Goal: Use online tool/utility: Use online tool/utility

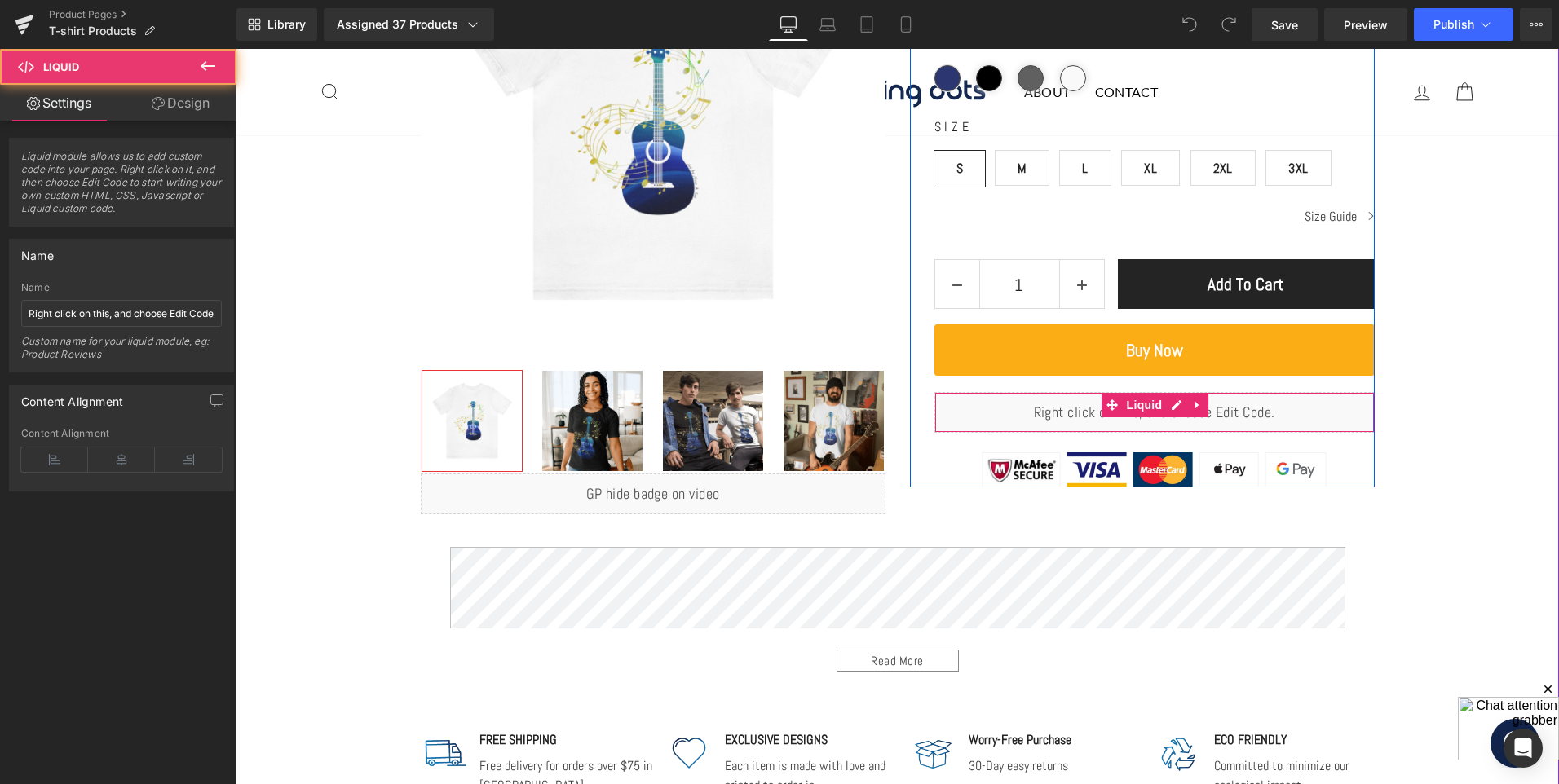
click at [1069, 414] on div "Liquid" at bounding box center [1155, 412] width 440 height 41
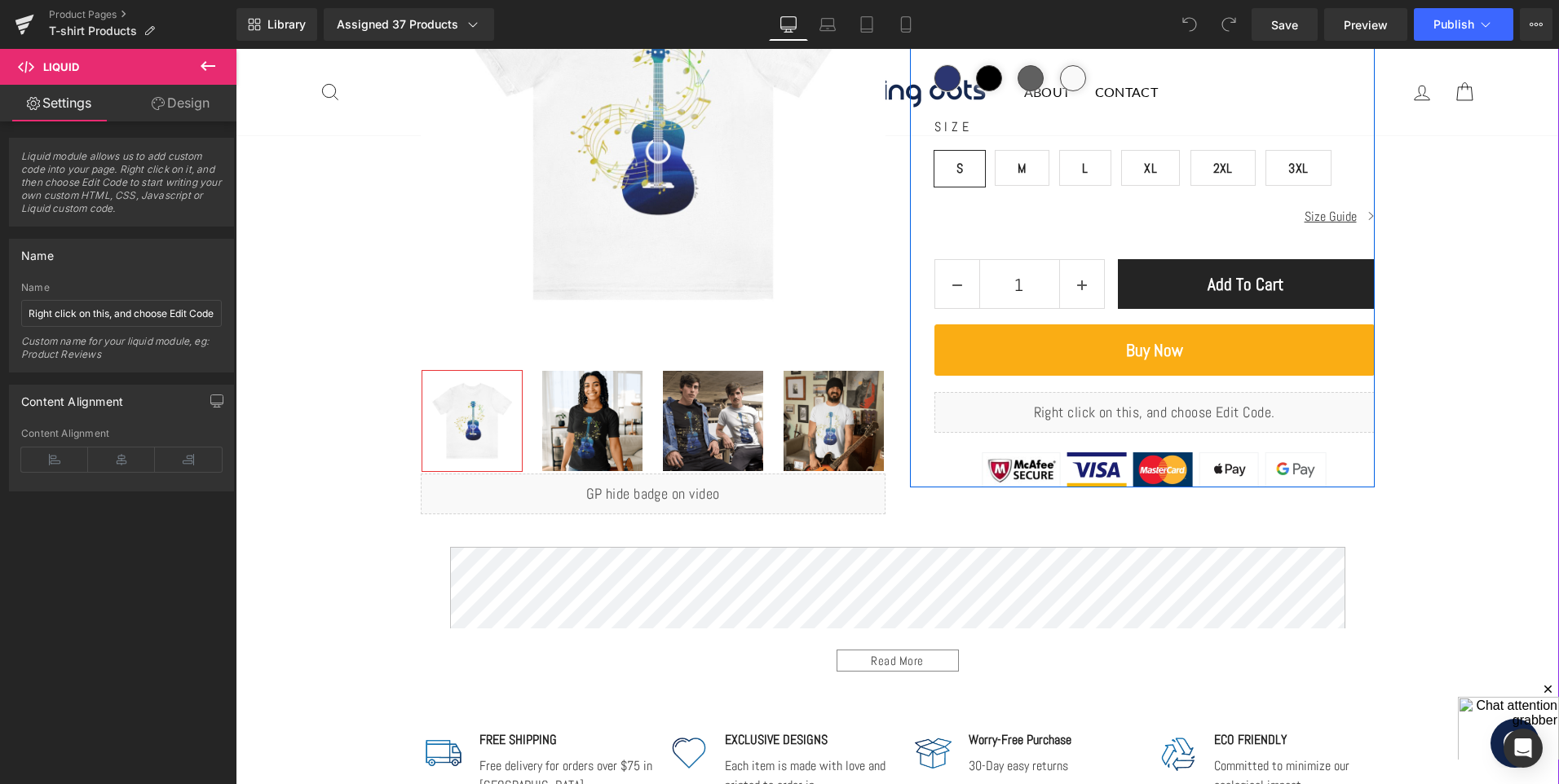
click at [1172, 401] on div "Liquid" at bounding box center [1155, 412] width 440 height 41
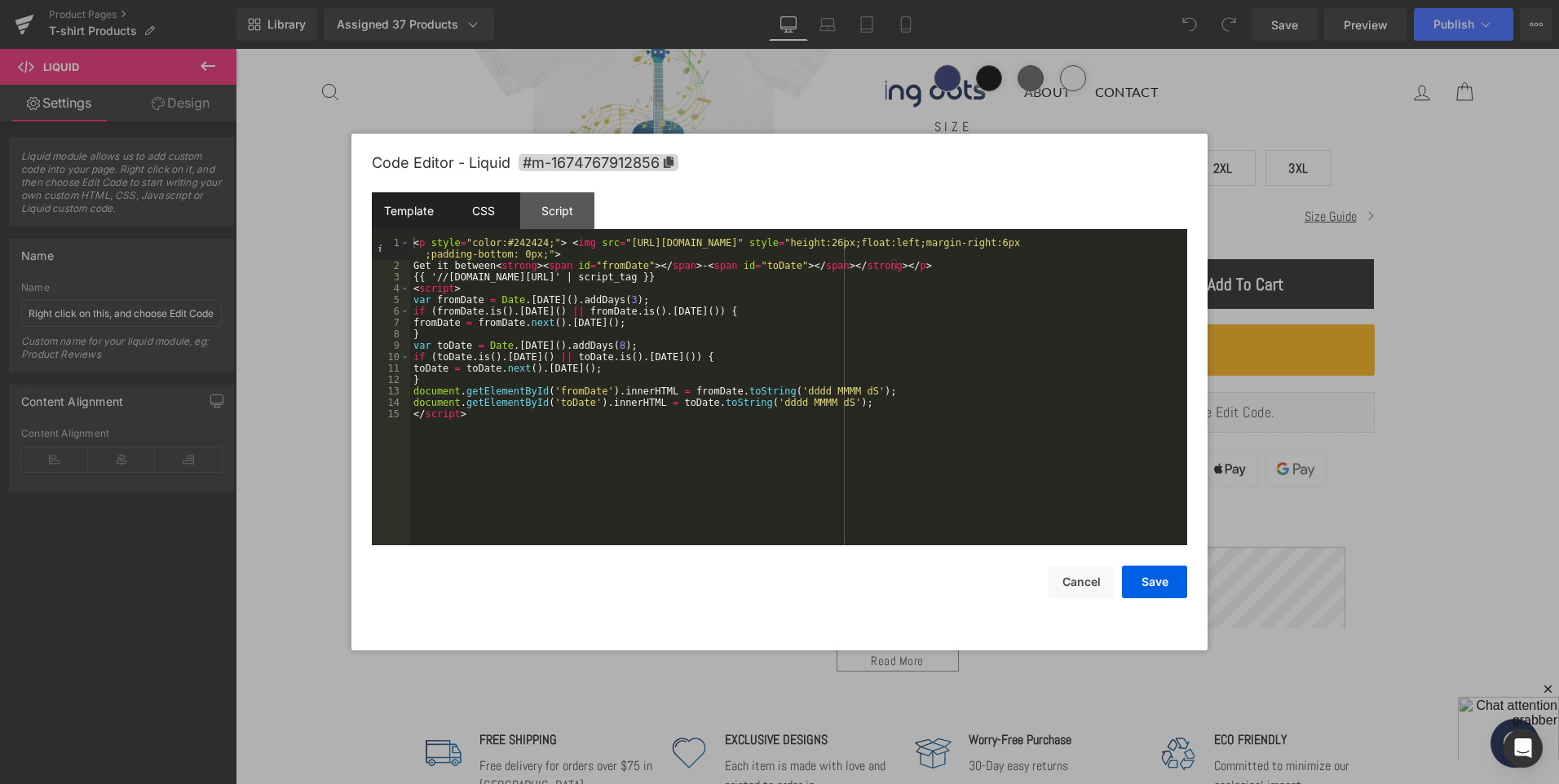
click at [483, 203] on div "CSS" at bounding box center [482, 211] width 74 height 37
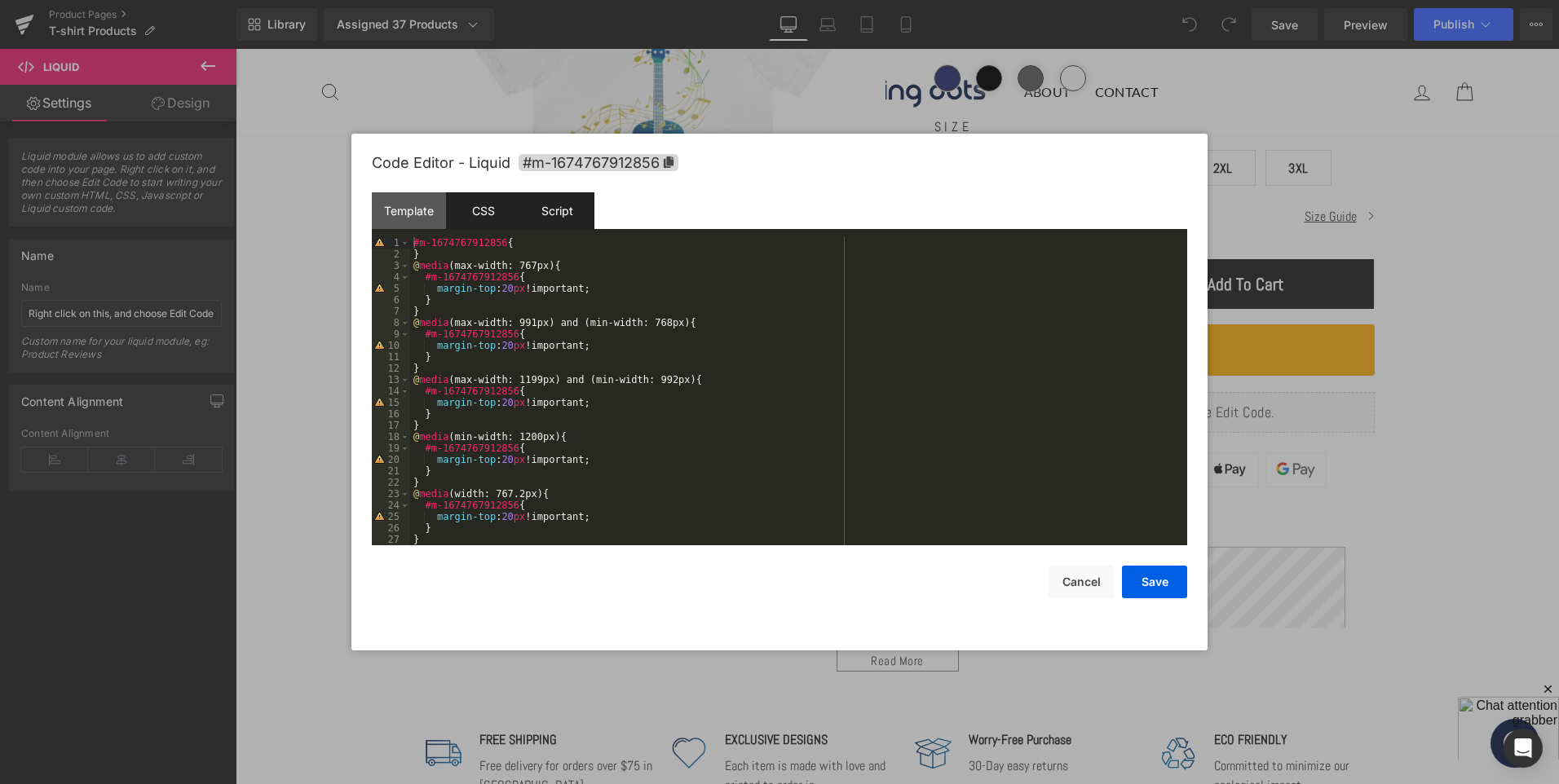
click at [567, 210] on div "Script" at bounding box center [557, 211] width 74 height 37
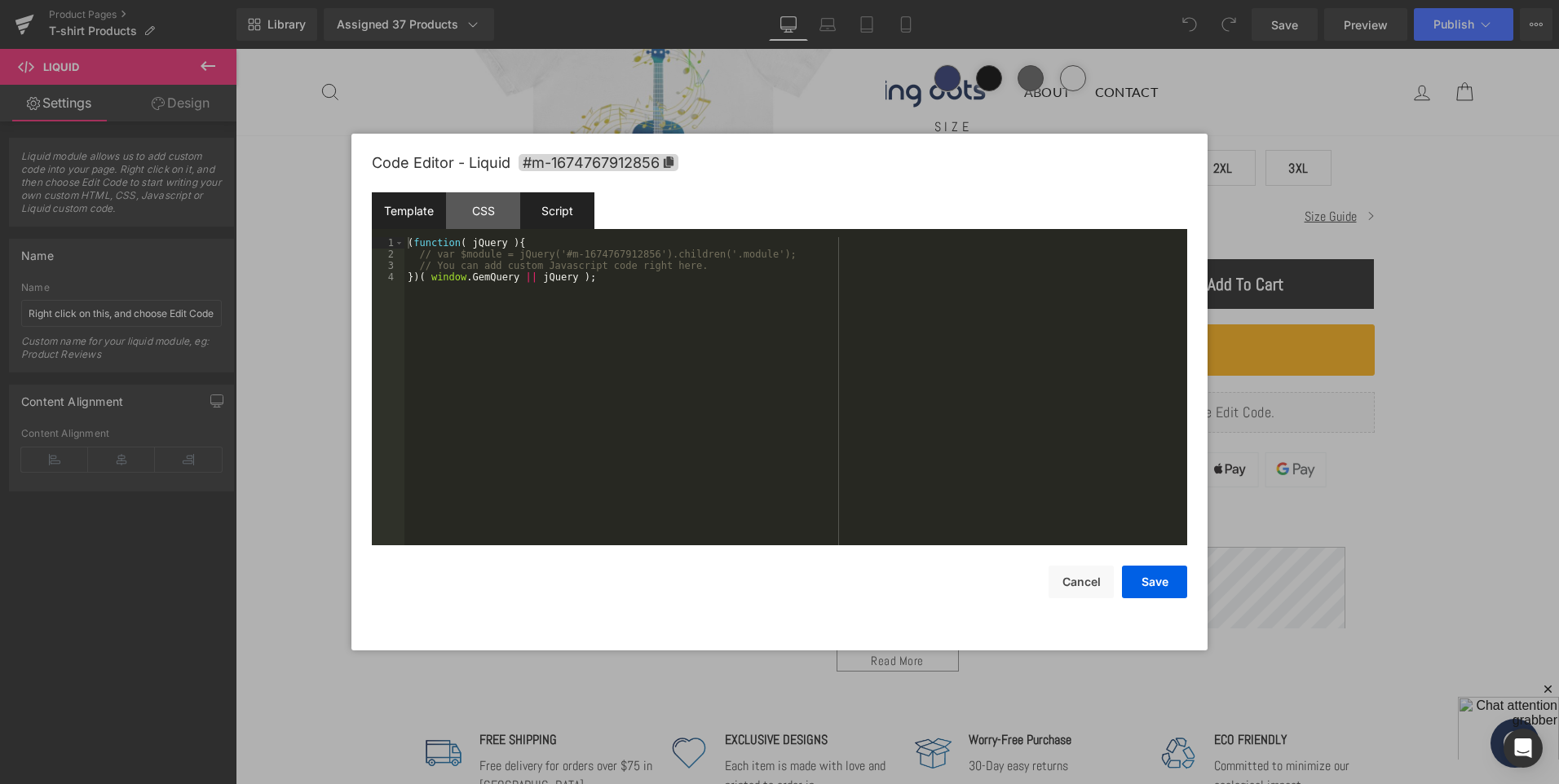
click at [404, 209] on div "Template" at bounding box center [408, 211] width 74 height 37
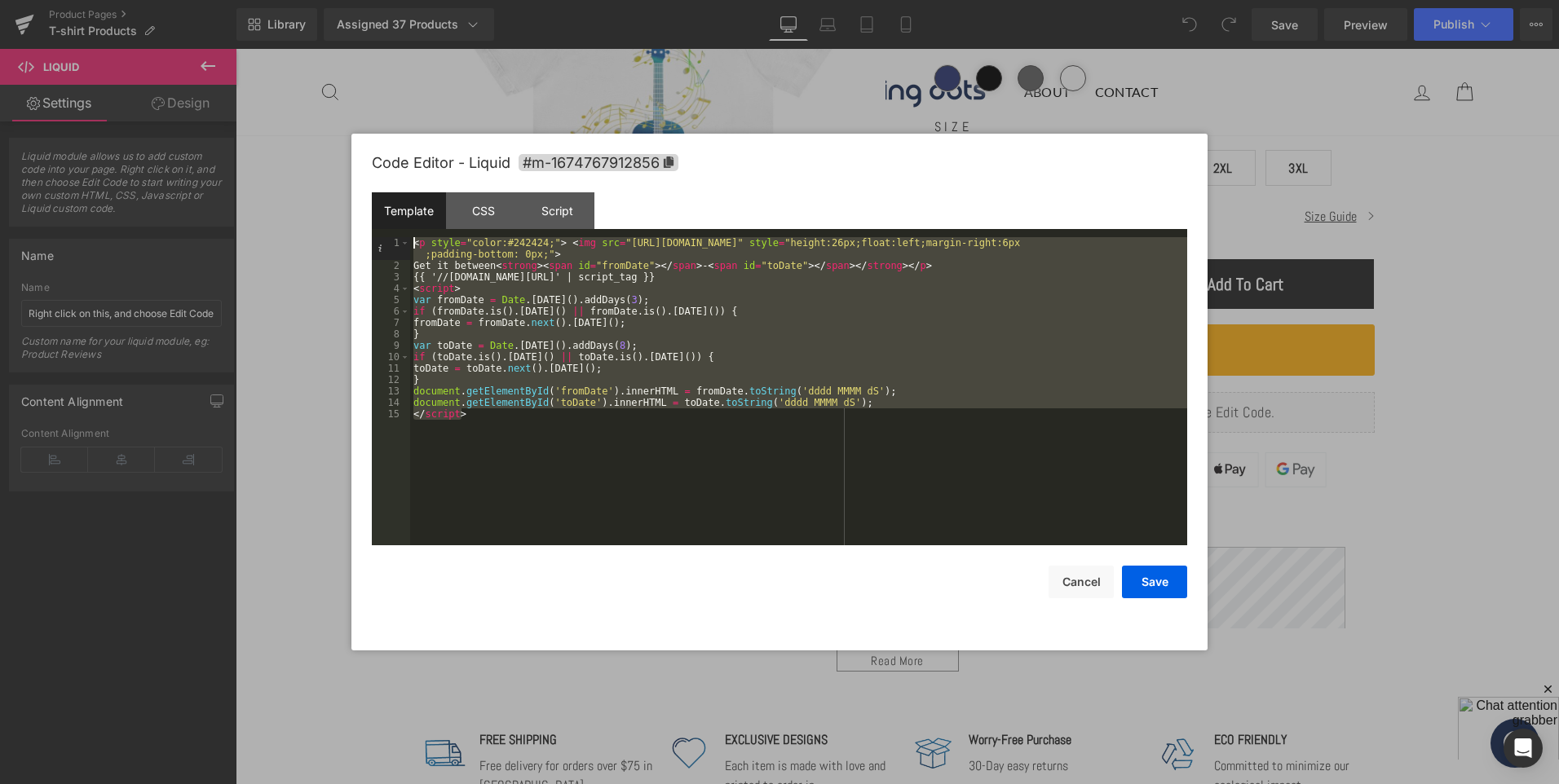
drag, startPoint x: 472, startPoint y: 416, endPoint x: 377, endPoint y: 230, distance: 208.9
click at [377, 230] on div "Template CSS Script Data 1 2 3 4 5 6 7 8 9 10 11 12 13 14 15 < p style = "color…" at bounding box center [779, 369] width 816 height 353
click at [457, 213] on div "CSS" at bounding box center [482, 211] width 74 height 37
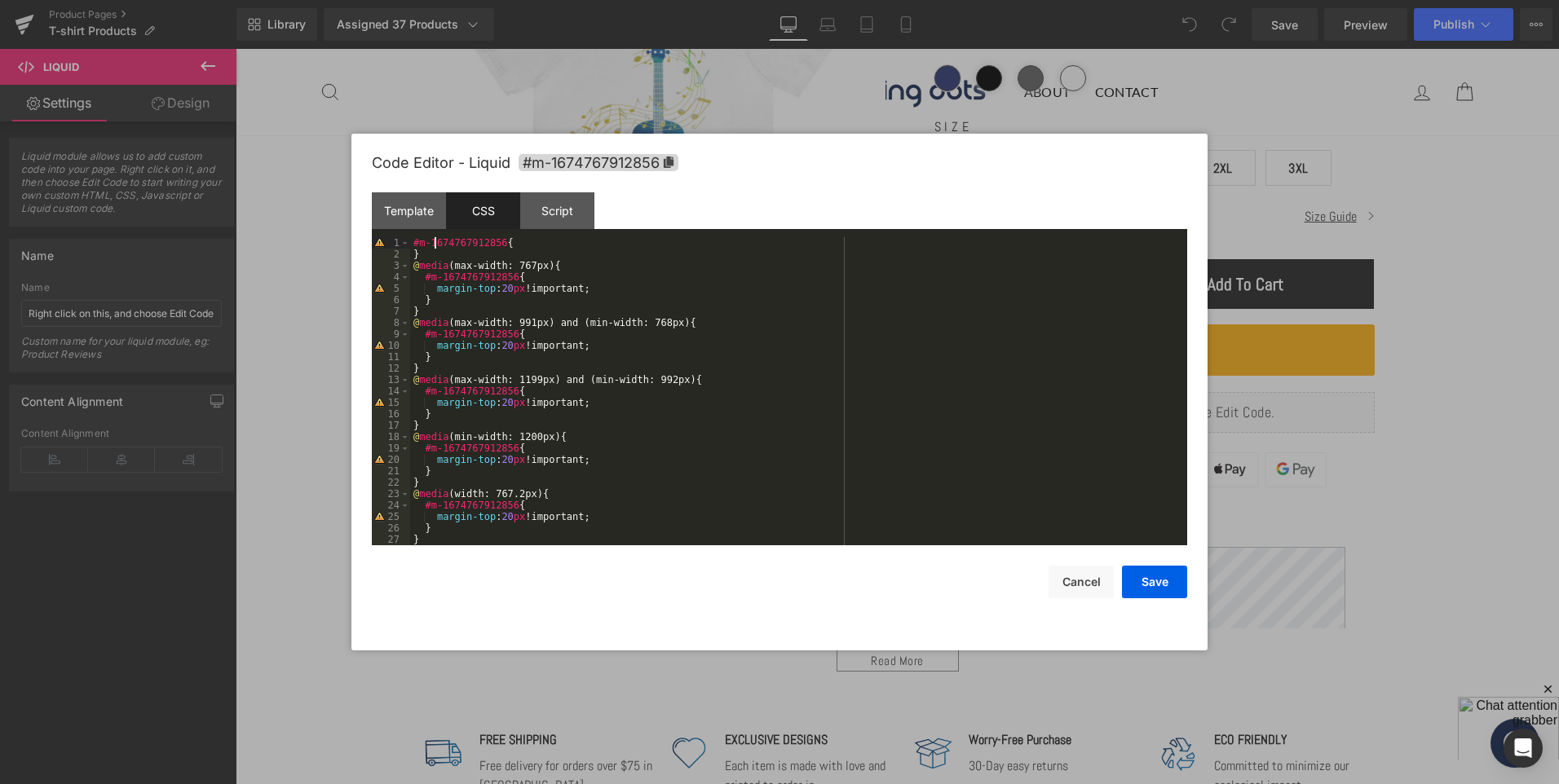
click at [437, 241] on div "#m-1674767912856 { } @ media (max-width: 767px) { #m-1674767912856 { margin-top…" at bounding box center [795, 402] width 771 height 331
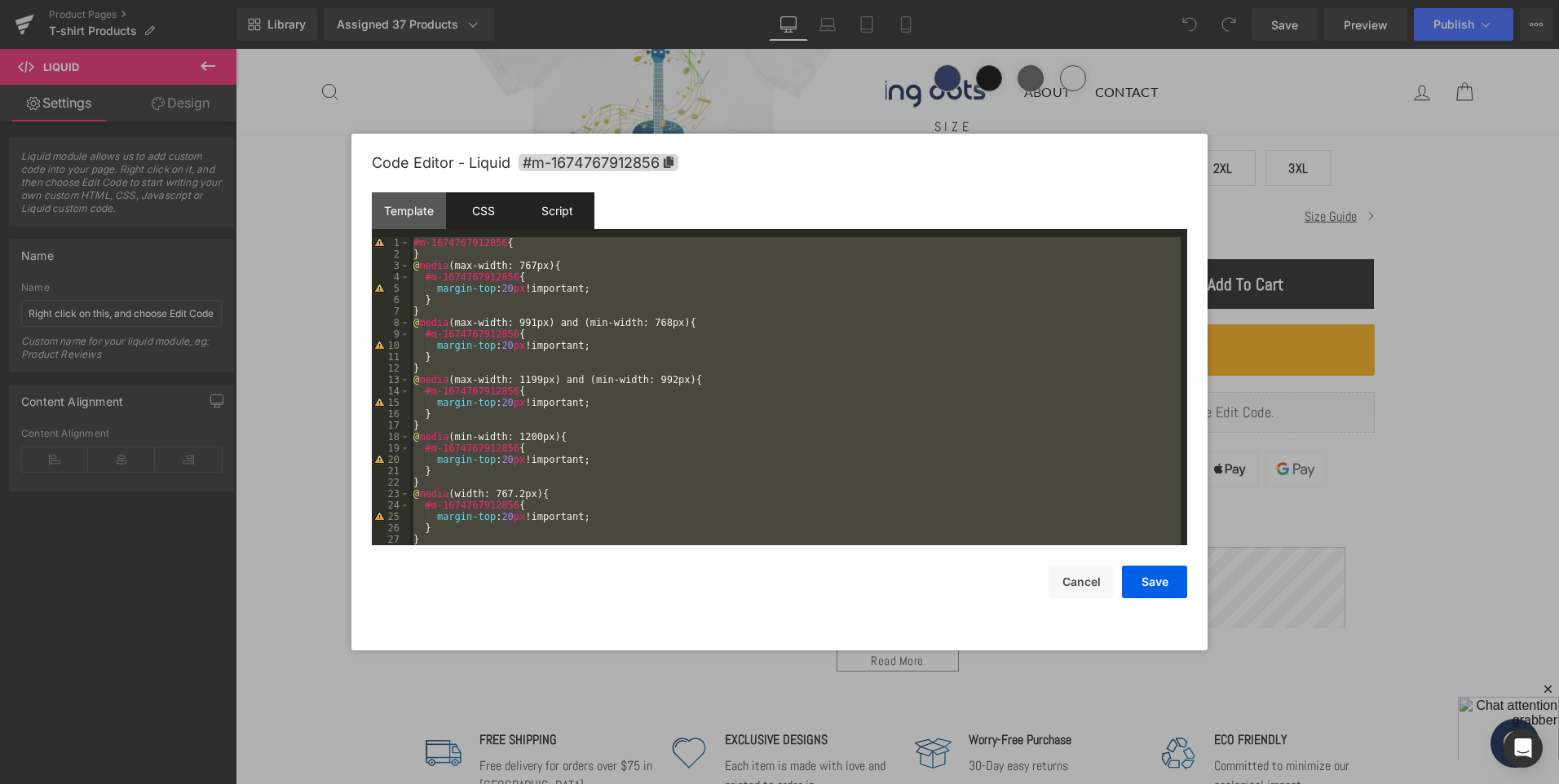
click at [562, 205] on div "Script" at bounding box center [557, 211] width 74 height 37
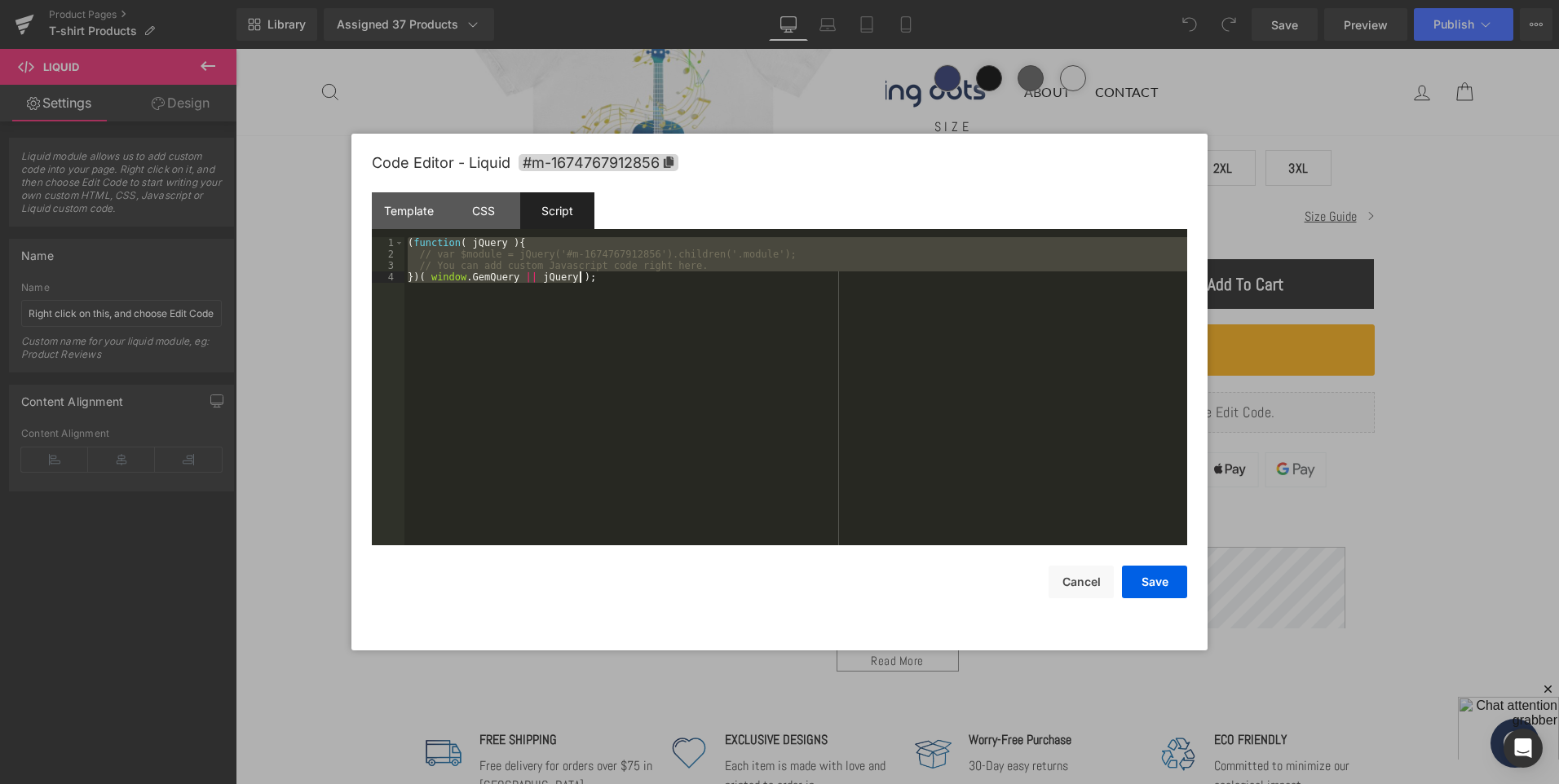
drag, startPoint x: 408, startPoint y: 242, endPoint x: 632, endPoint y: 287, distance: 228.5
click at [632, 287] on div "( function ( jQuery ) { // var $module = jQuery('#m-1674767912856').children('.…" at bounding box center [796, 402] width 783 height 331
click at [1072, 592] on button "Cancel" at bounding box center [1082, 582] width 65 height 32
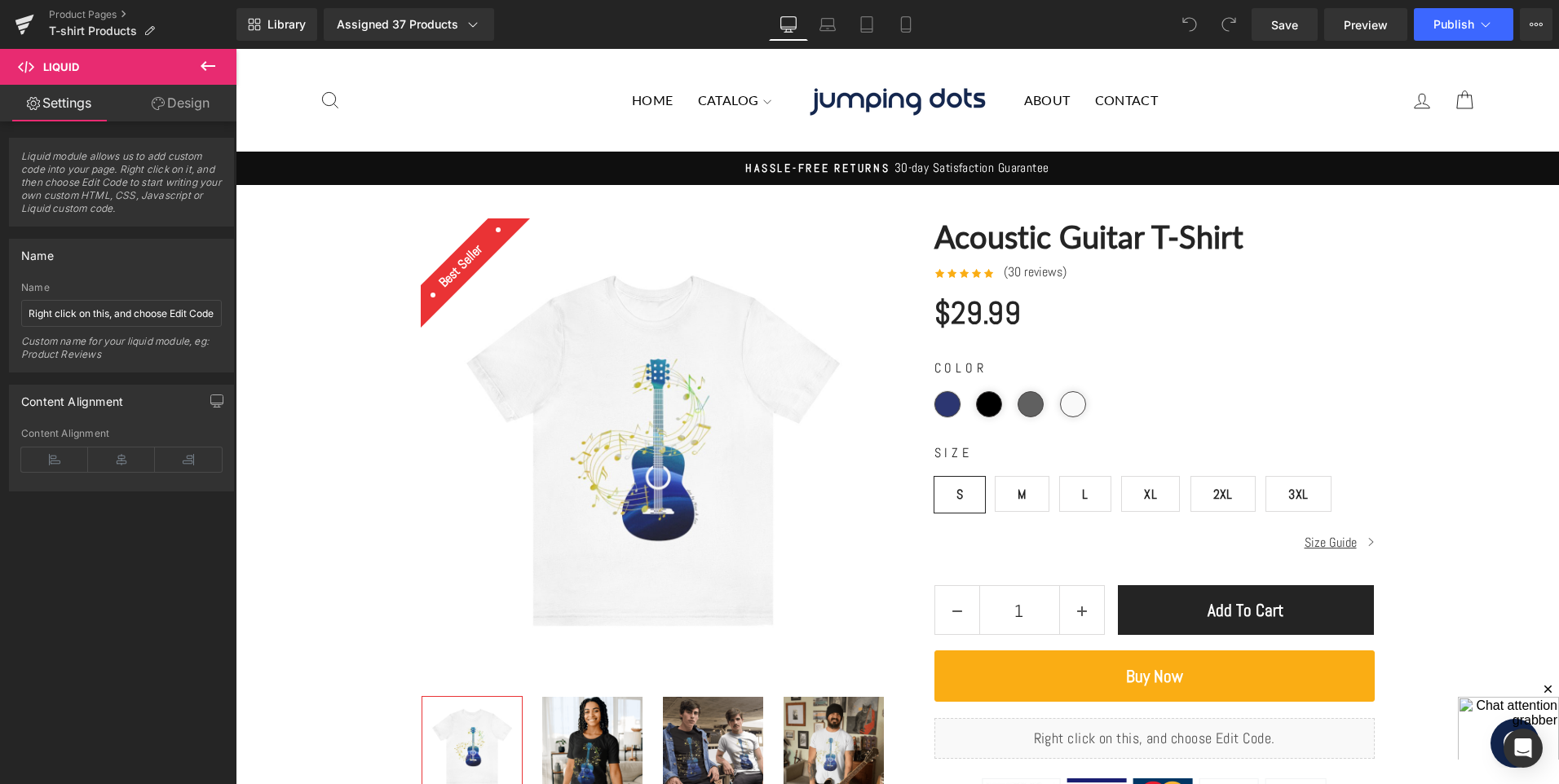
click at [208, 61] on icon at bounding box center [207, 66] width 19 height 19
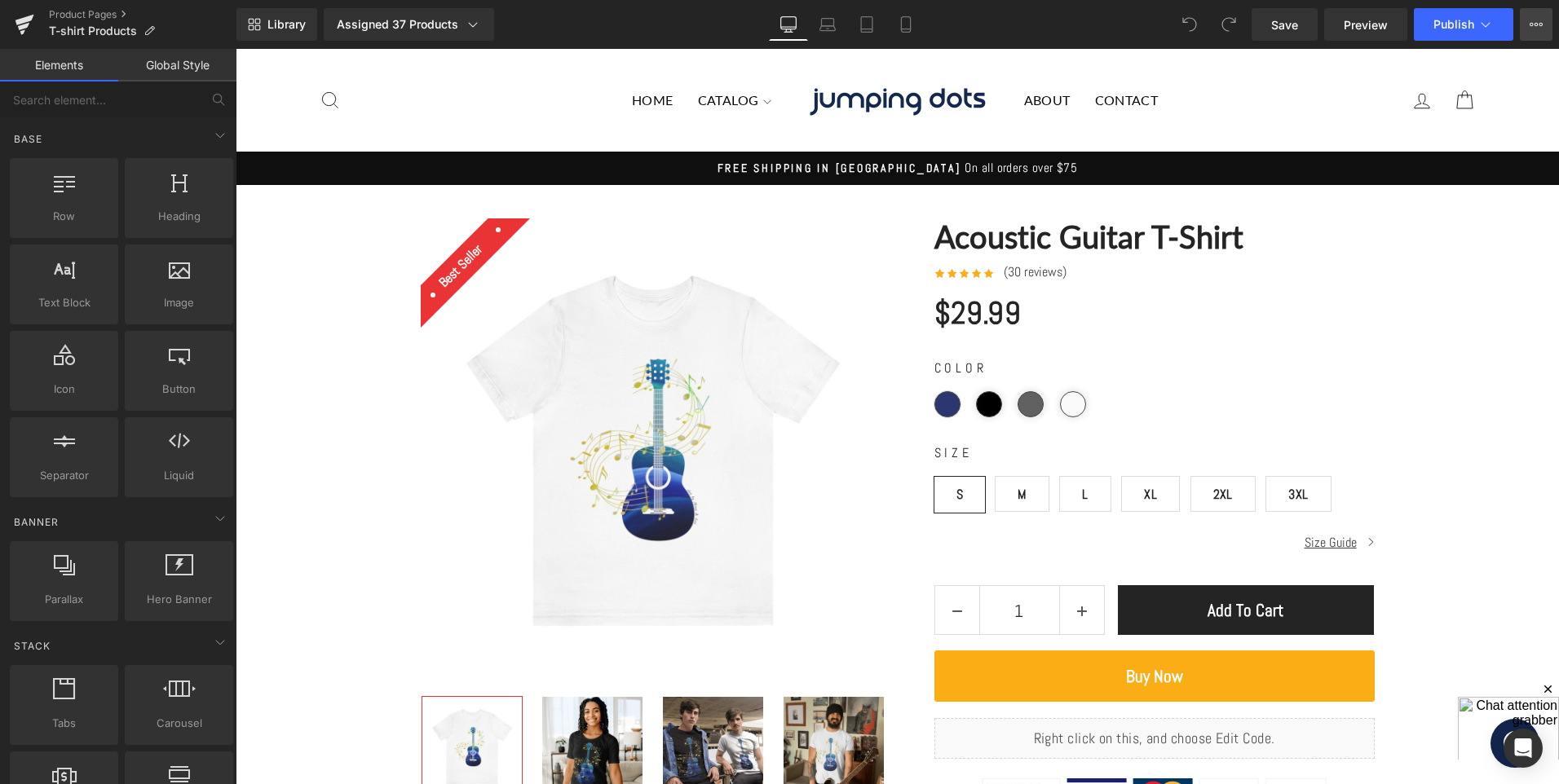
click at [1537, 22] on icon at bounding box center [1537, 24] width 4 height 3
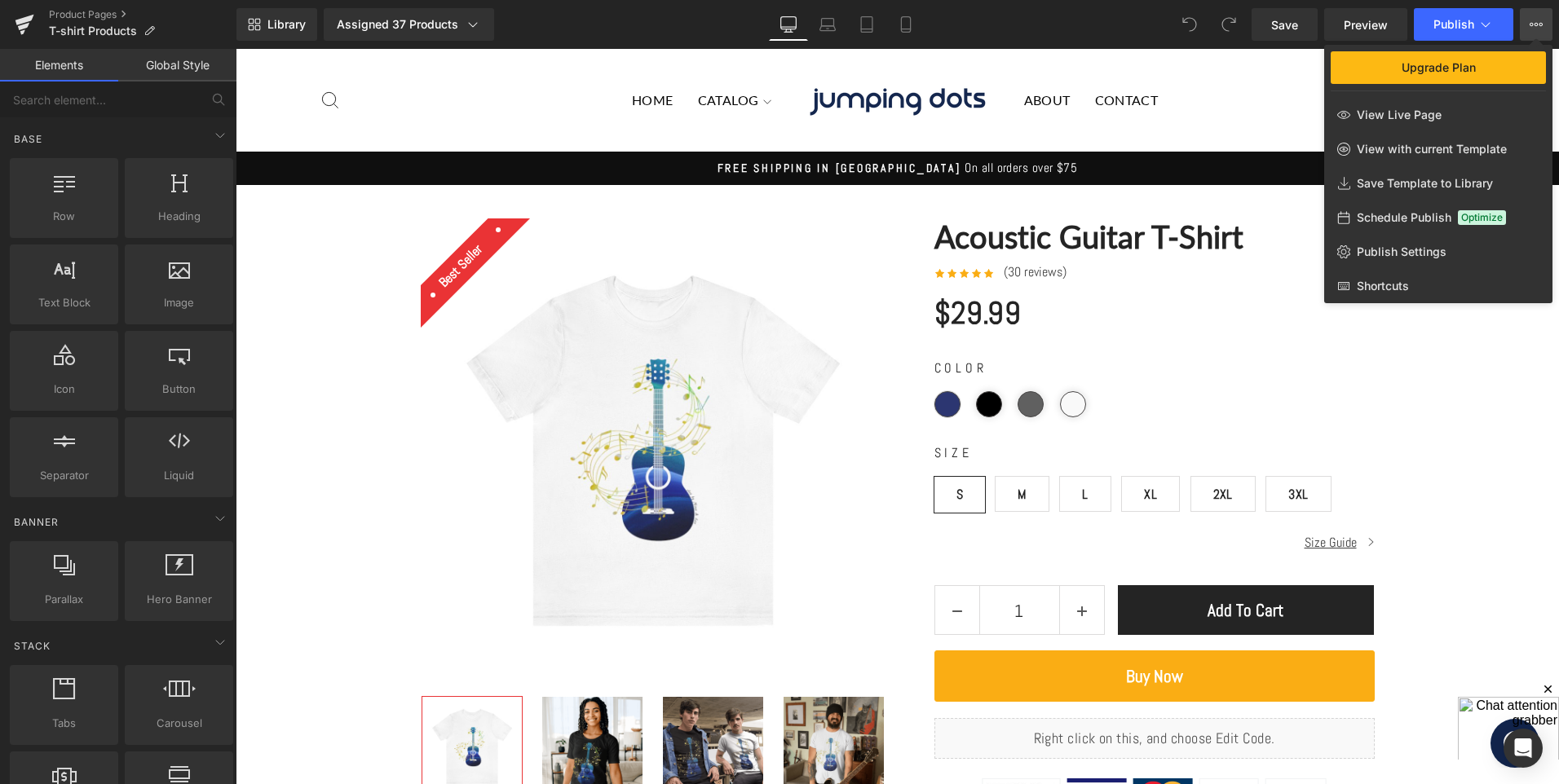
click at [1537, 22] on icon at bounding box center [1537, 24] width 4 height 3
